Goal: Complete application form

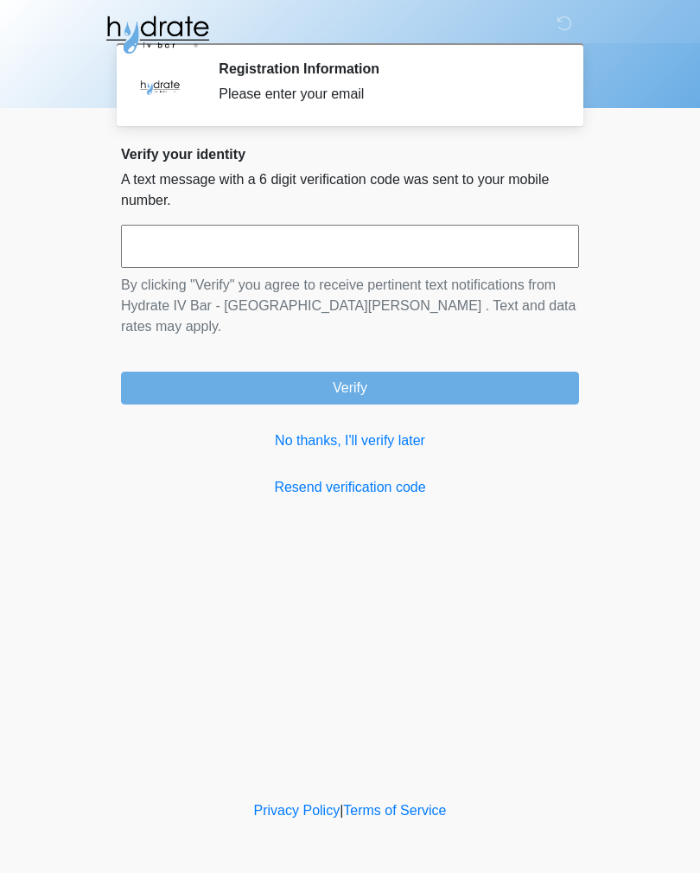
click at [526, 239] on input "text" at bounding box center [350, 246] width 458 height 43
type input "******"
click at [519, 372] on button "Verify" at bounding box center [350, 388] width 458 height 33
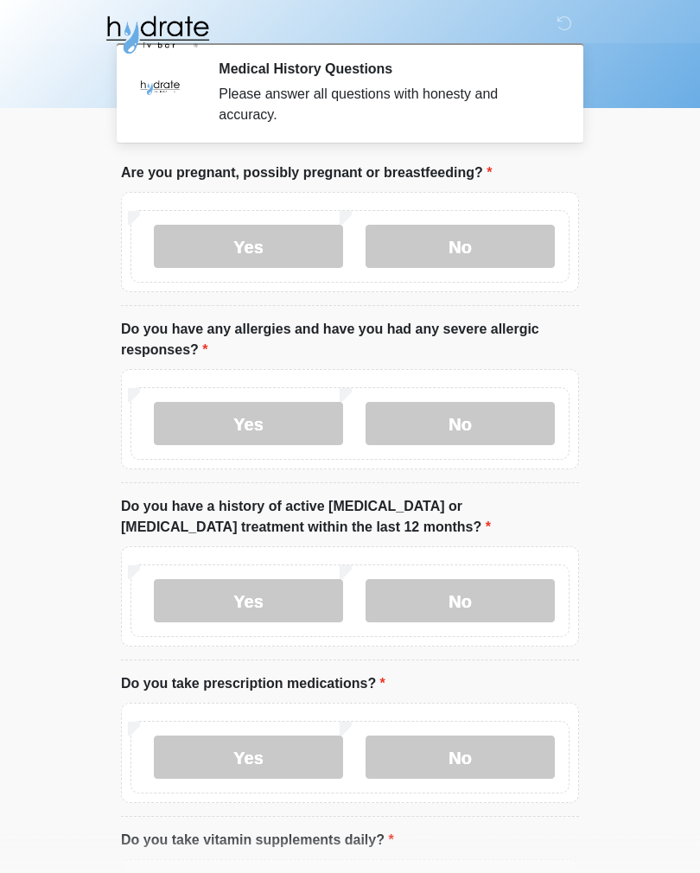
click at [529, 248] on label "No" at bounding box center [460, 246] width 189 height 43
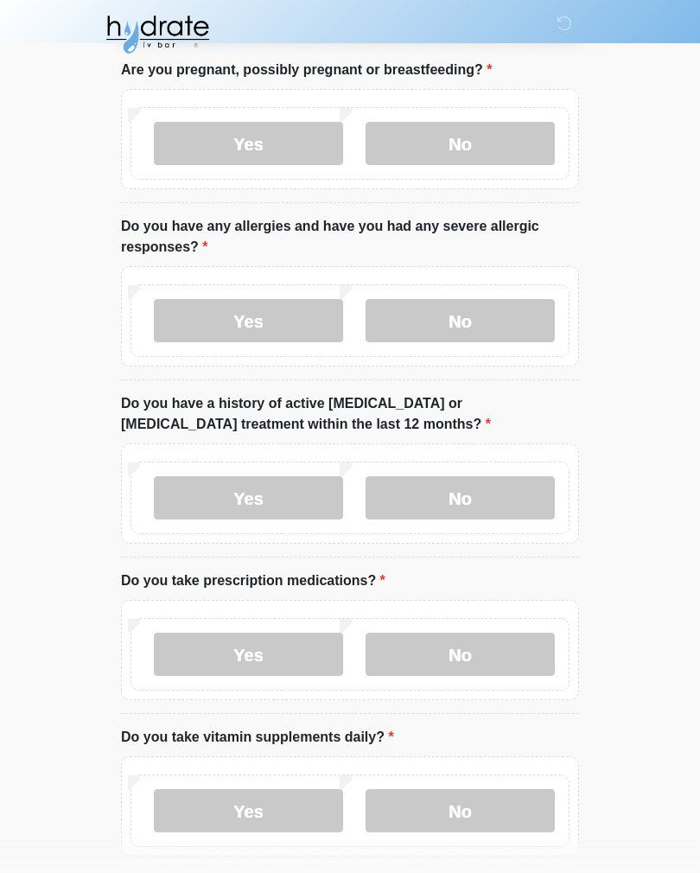
click at [510, 316] on label "No" at bounding box center [460, 321] width 189 height 43
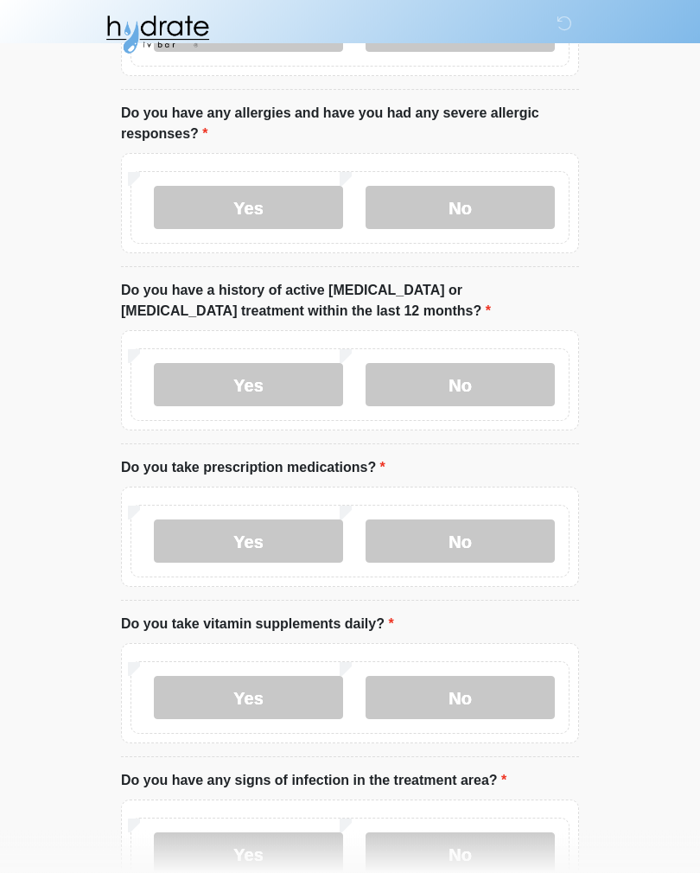
scroll to position [228, 0]
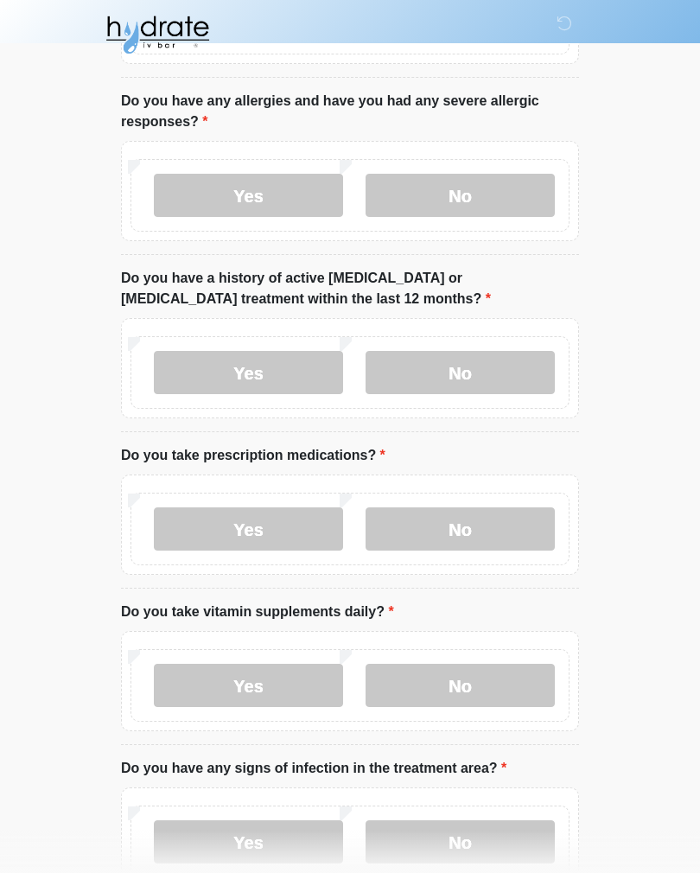
click at [500, 372] on label "No" at bounding box center [460, 372] width 189 height 43
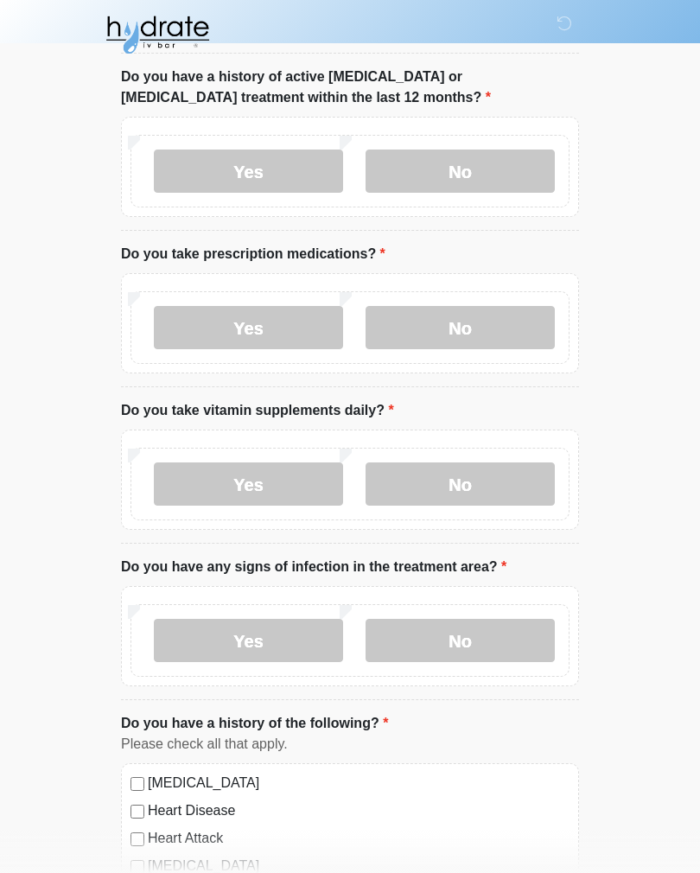
scroll to position [434, 0]
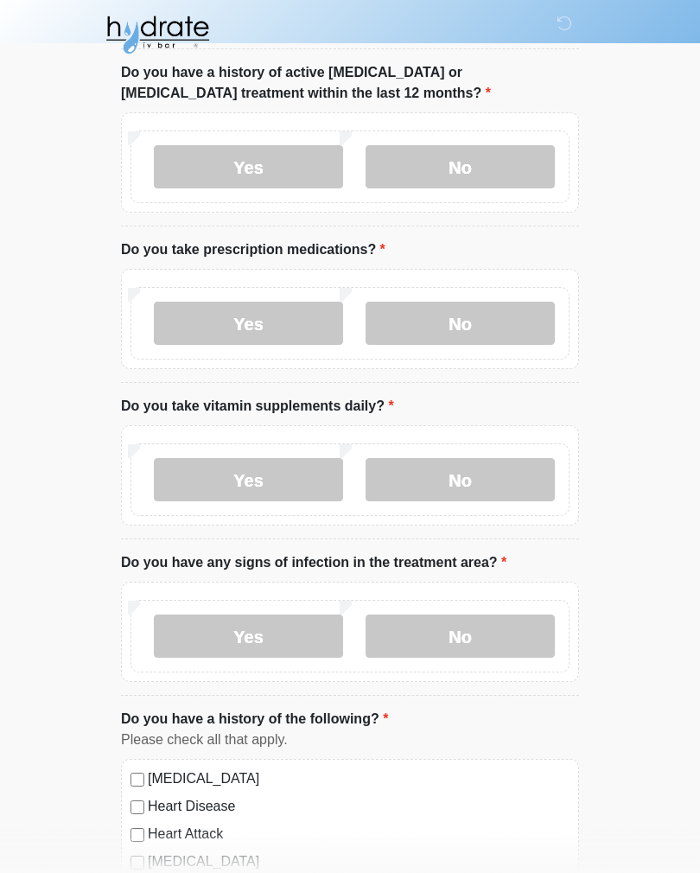
click at [497, 325] on label "No" at bounding box center [460, 323] width 189 height 43
click at [499, 487] on label "No" at bounding box center [460, 479] width 189 height 43
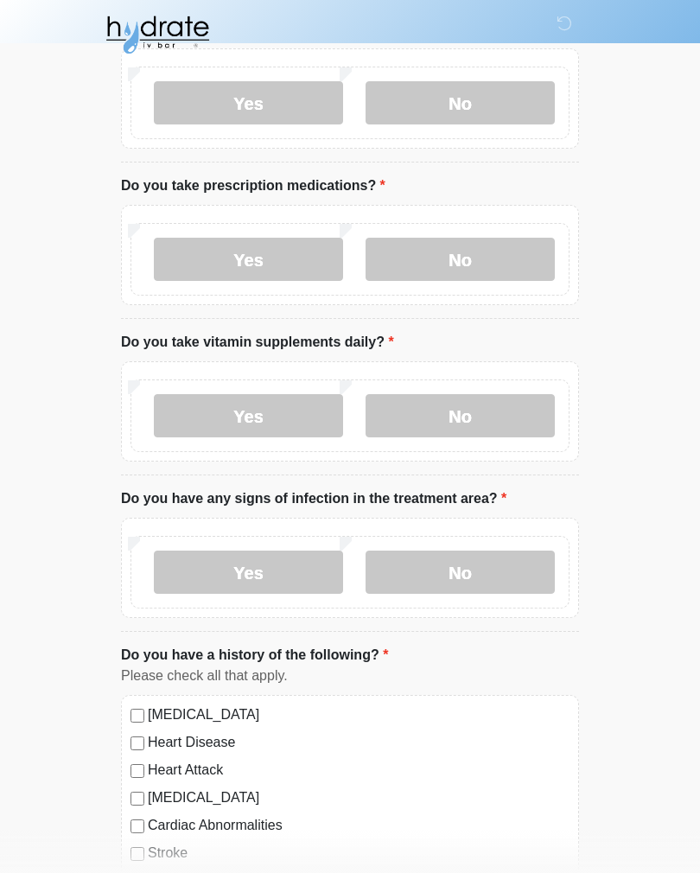
scroll to position [496, 0]
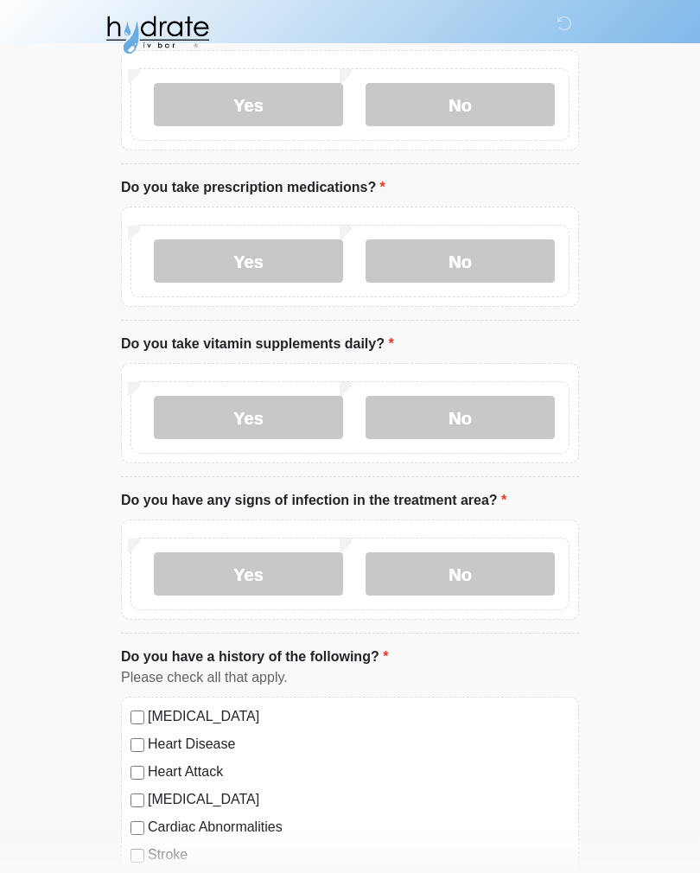
click at [495, 579] on label "No" at bounding box center [460, 573] width 189 height 43
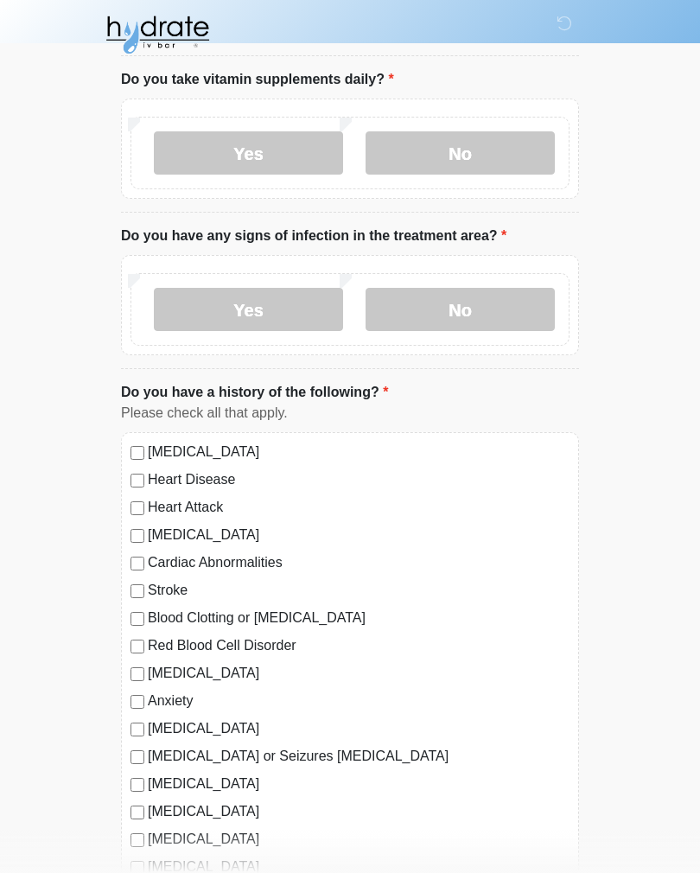
scroll to position [762, 0]
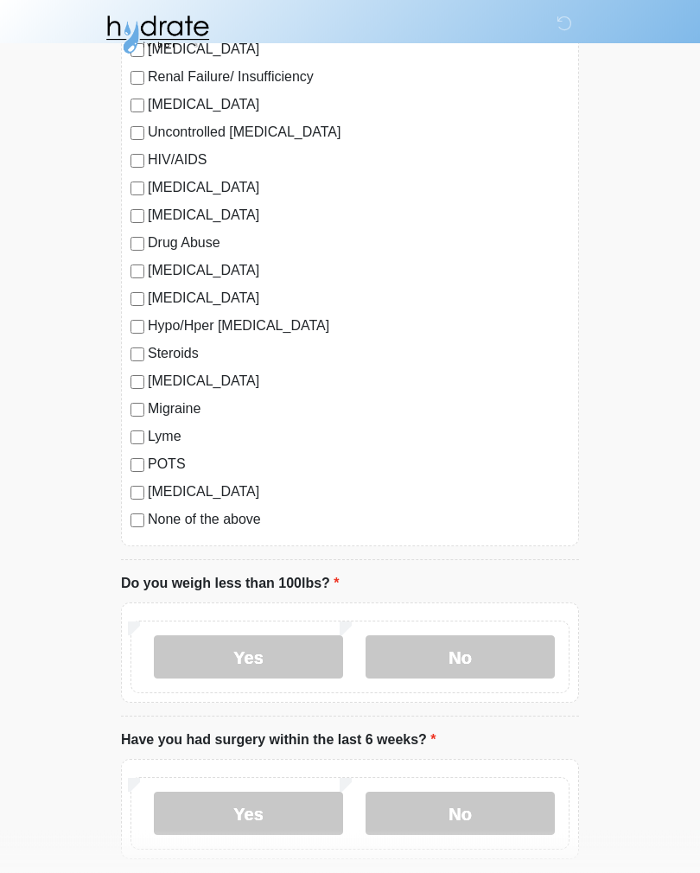
click at [508, 654] on label "No" at bounding box center [460, 657] width 189 height 43
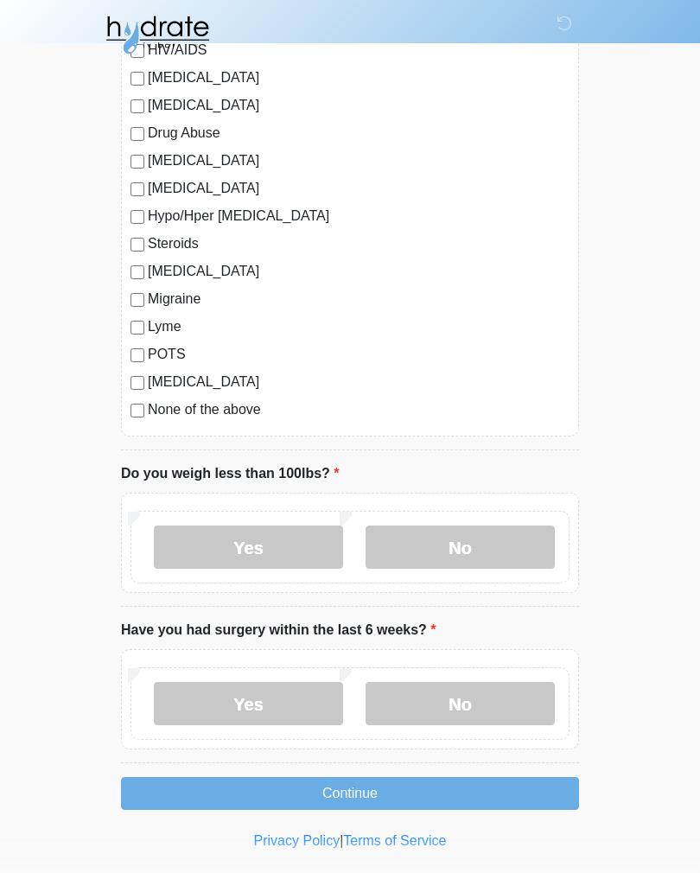
click at [477, 690] on label "No" at bounding box center [460, 703] width 189 height 43
click at [474, 788] on button "Continue" at bounding box center [350, 793] width 458 height 33
click at [239, 416] on label "None of the above" at bounding box center [359, 409] width 422 height 21
click at [190, 264] on label "[MEDICAL_DATA]" at bounding box center [359, 271] width 422 height 21
click at [197, 414] on label "None of the above" at bounding box center [359, 409] width 422 height 21
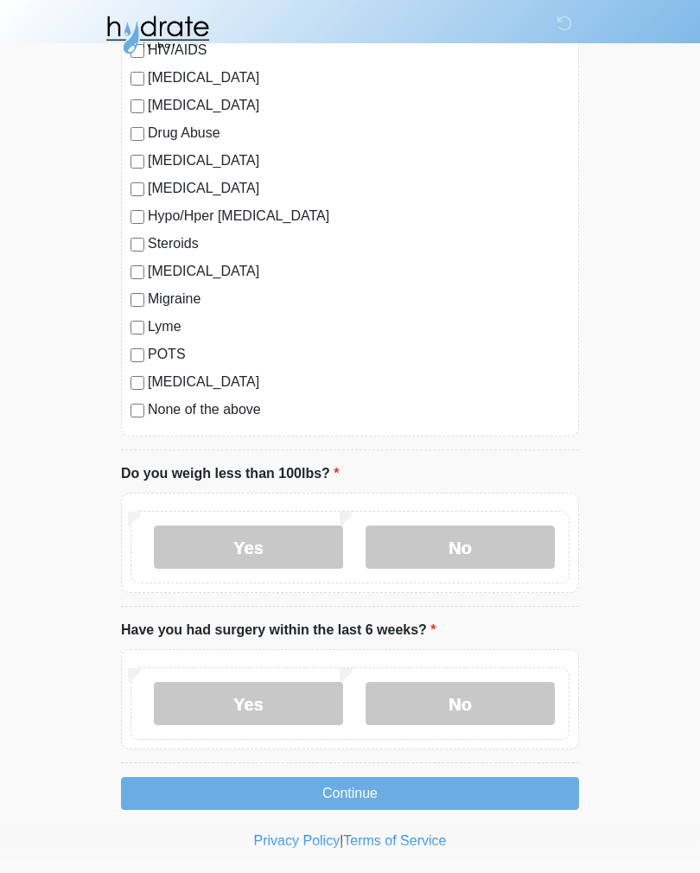
click at [188, 251] on label "Steroids" at bounding box center [359, 243] width 422 height 21
click at [178, 234] on label "Steroids" at bounding box center [359, 243] width 422 height 21
click at [441, 780] on button "Continue" at bounding box center [350, 793] width 458 height 33
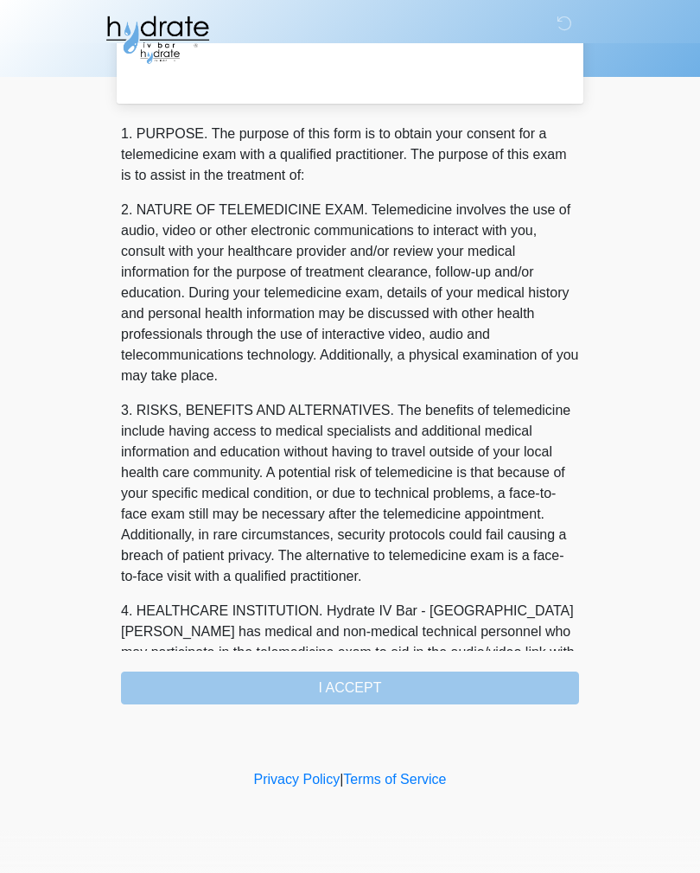
scroll to position [0, 0]
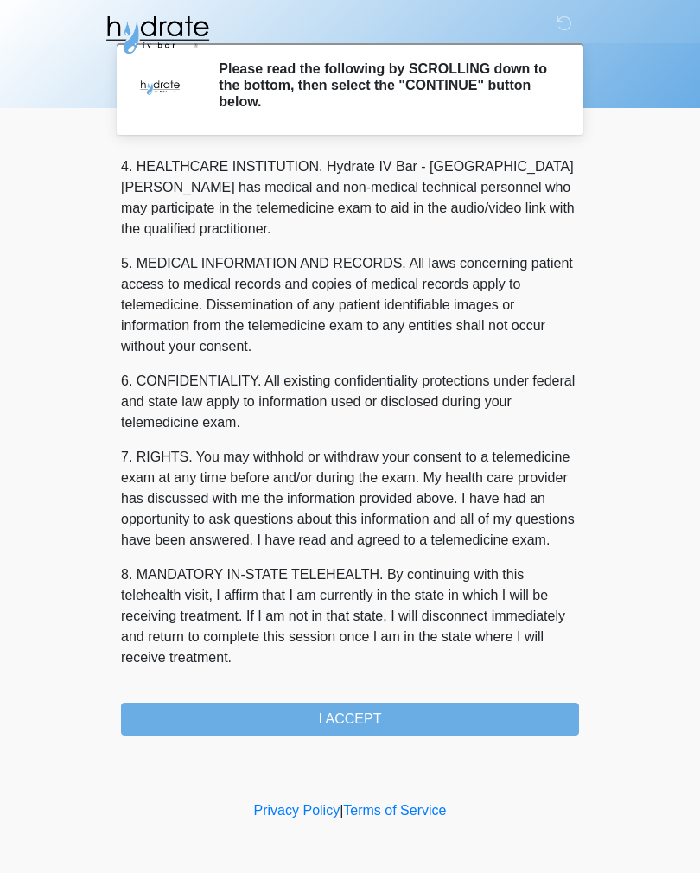
click at [458, 717] on button "I ACCEPT" at bounding box center [350, 719] width 458 height 33
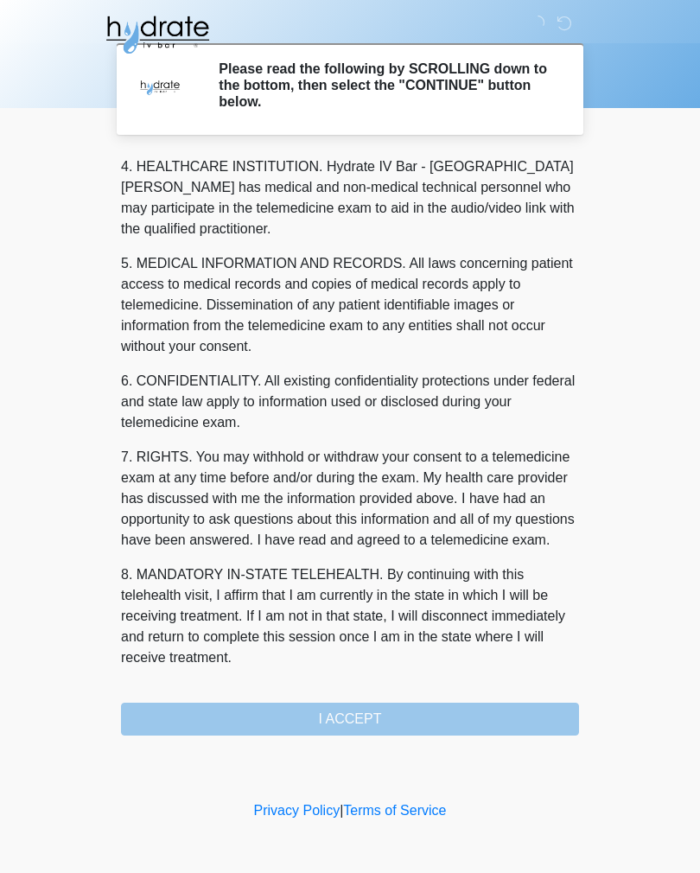
scroll to position [496, 0]
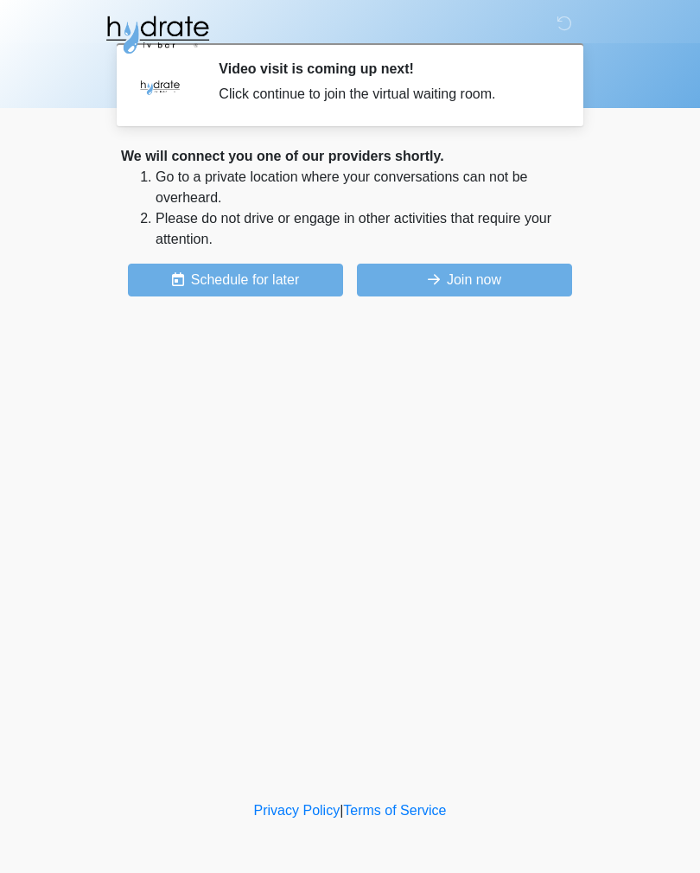
click at [532, 274] on button "Join now" at bounding box center [464, 280] width 215 height 33
